Goal: Information Seeking & Learning: Learn about a topic

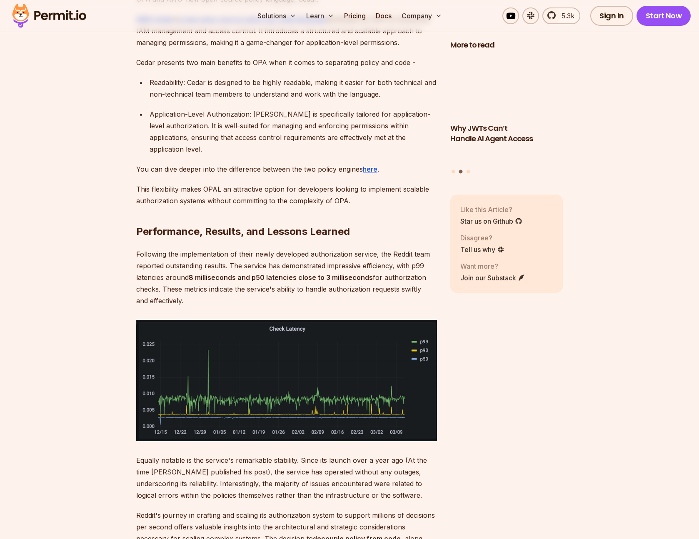
scroll to position [3215, 0]
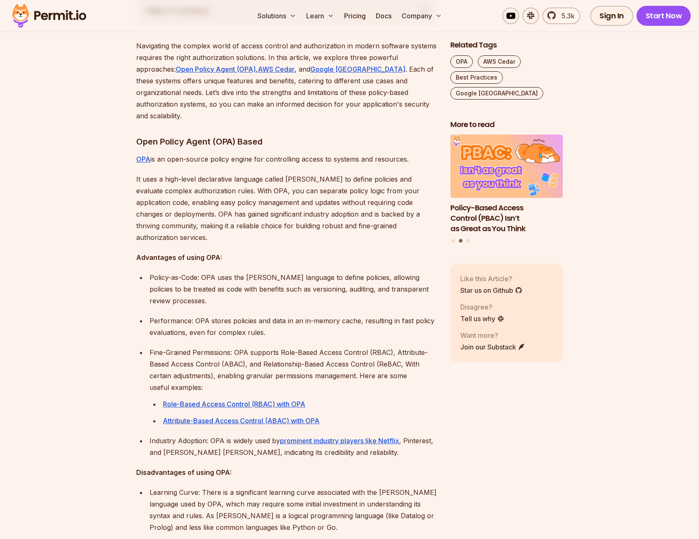
scroll to position [501, 0]
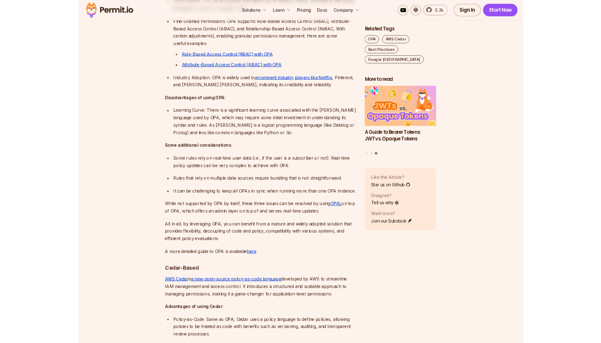
scroll to position [861, 0]
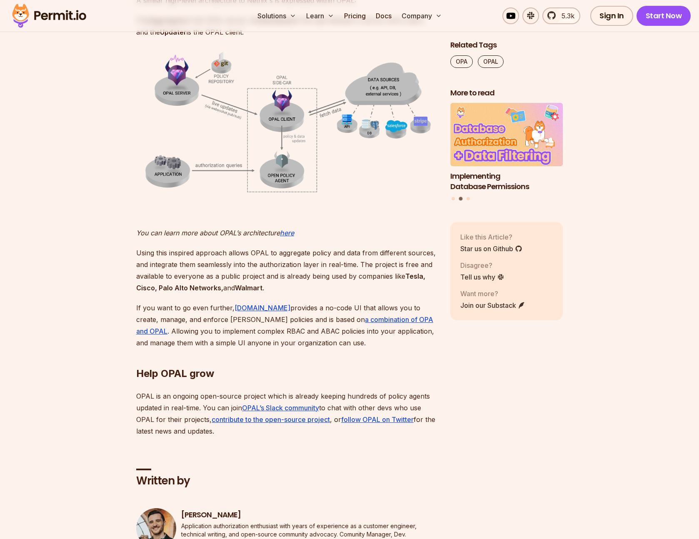
scroll to position [2070, 0]
